Goal: Find specific page/section: Find specific page/section

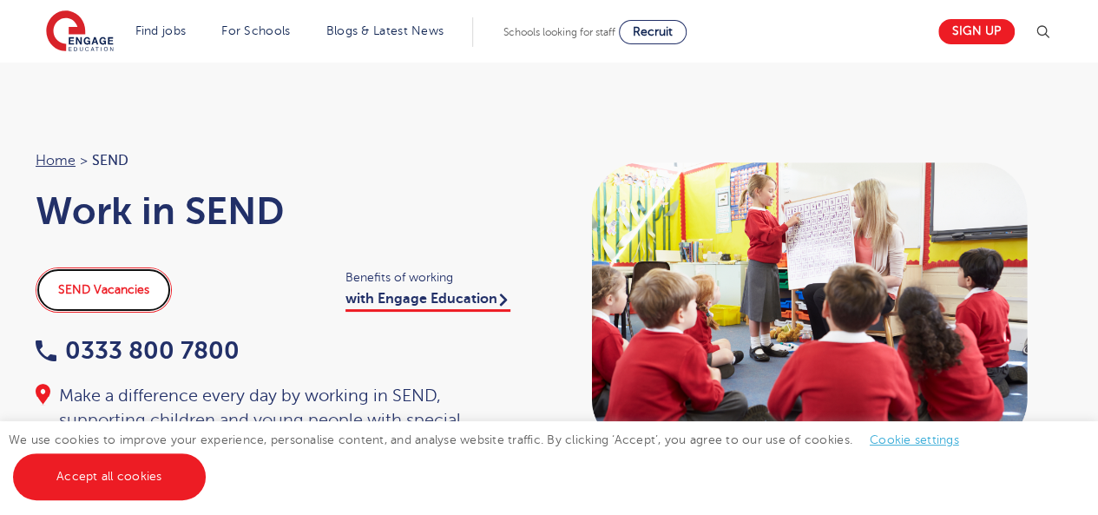
click at [106, 292] on link "SEND Vacancies" at bounding box center [104, 289] width 136 height 45
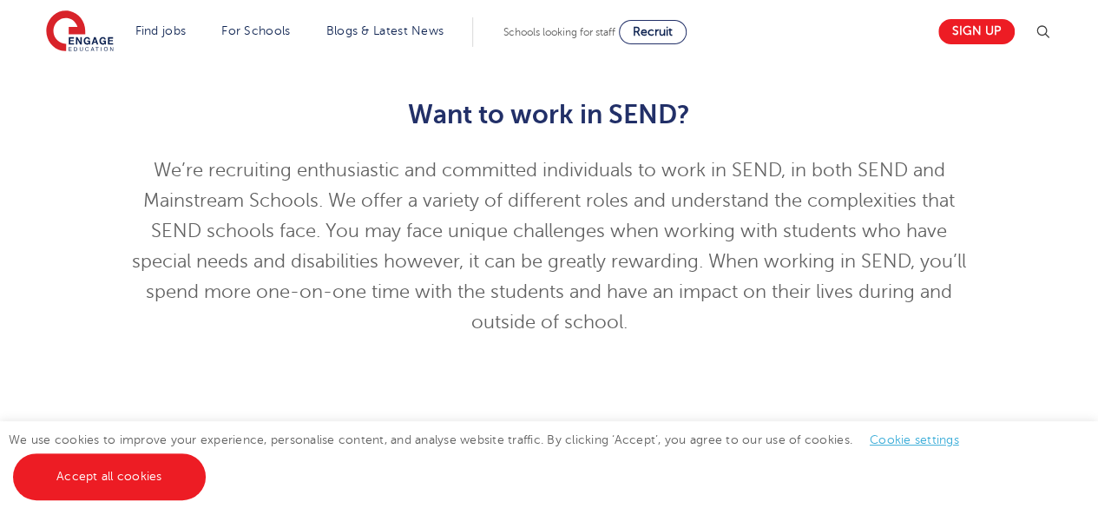
scroll to position [521, 0]
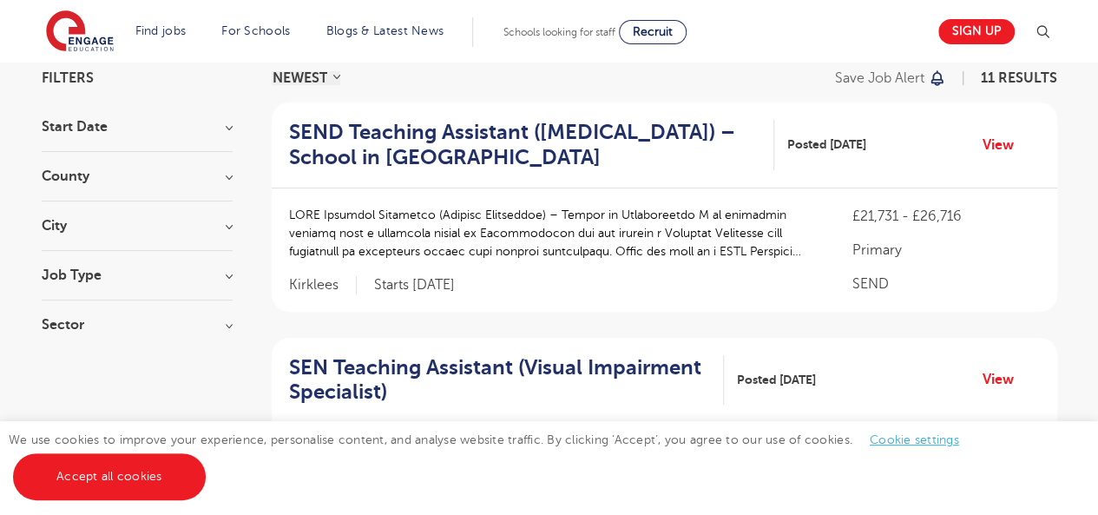
scroll to position [174, 0]
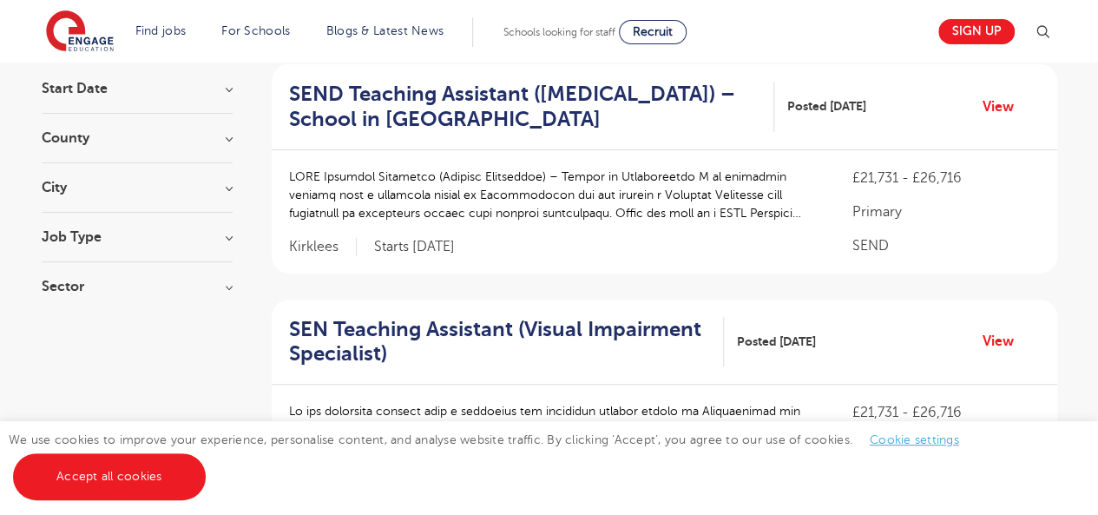
click at [230, 140] on h3 "County" at bounding box center [137, 138] width 191 height 14
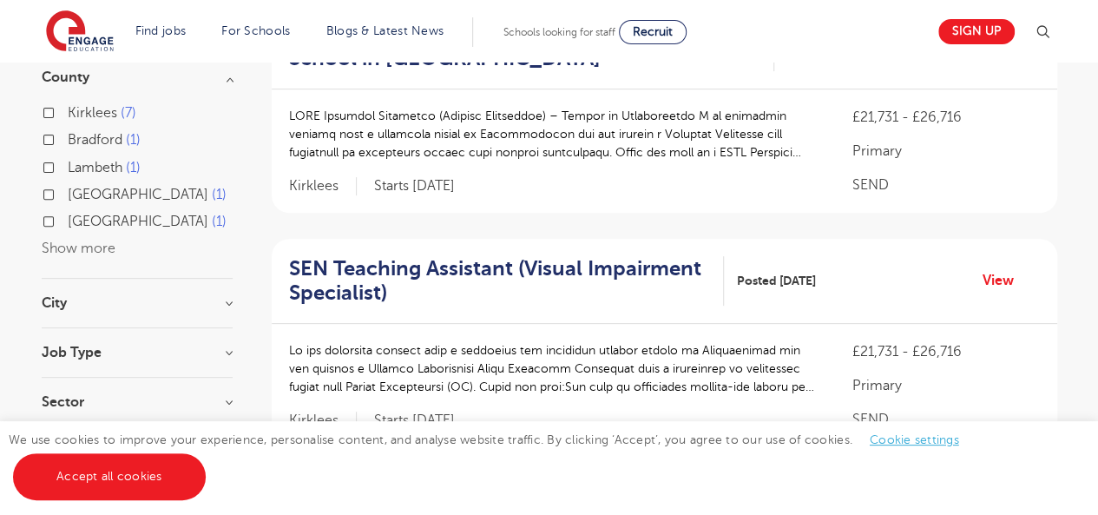
scroll to position [347, 0]
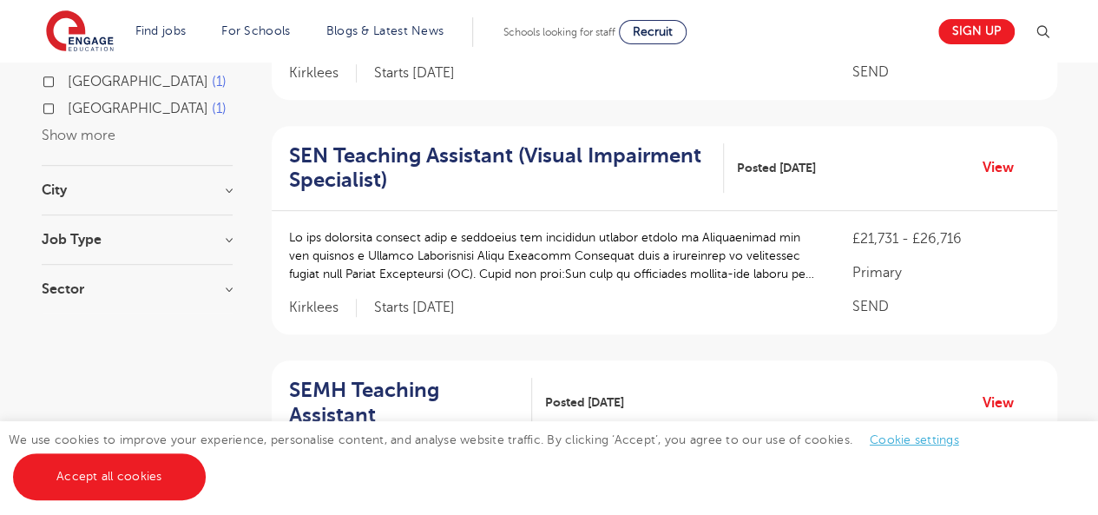
click at [658, 307] on div "£21,731 - £26,716 Primary SEND Kirklees Starts [DATE]" at bounding box center [664, 272] width 785 height 123
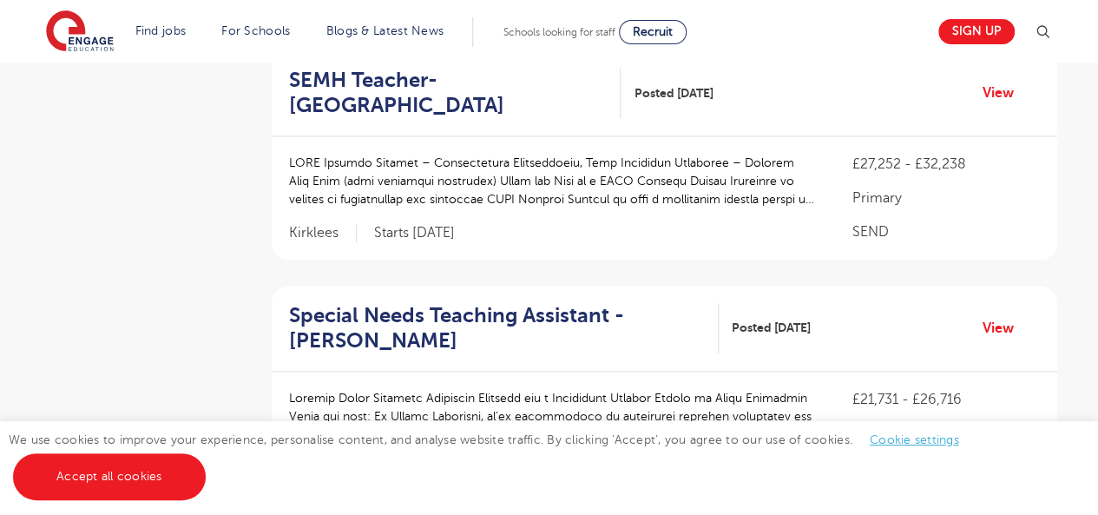
scroll to position [1128, 0]
